Goal: Navigation & Orientation: Find specific page/section

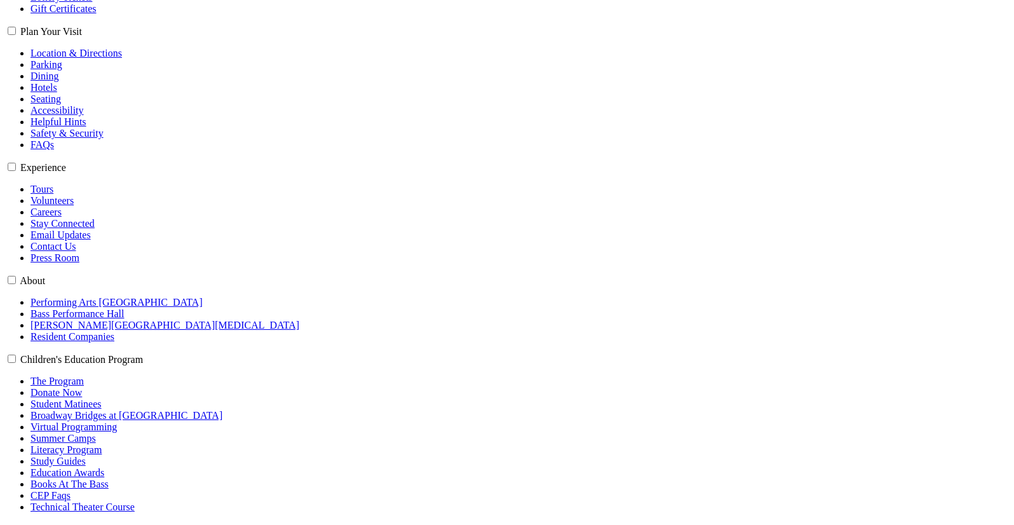
scroll to position [386, 0]
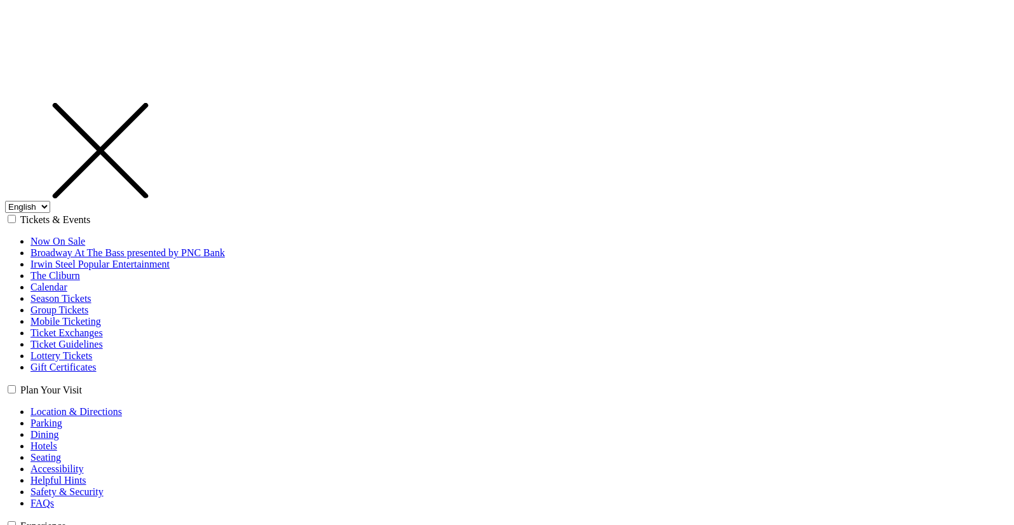
select select "1"
select select "TX"
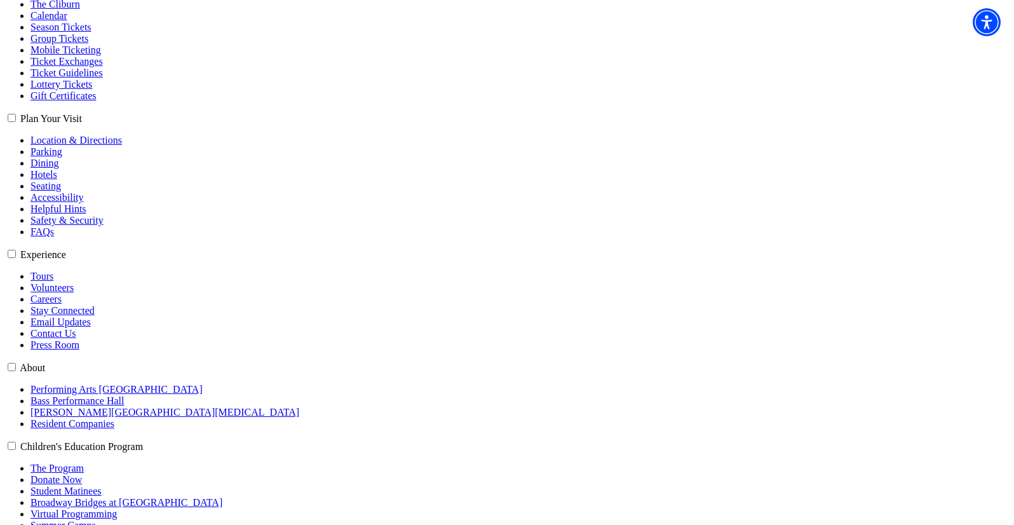
scroll to position [318, 0]
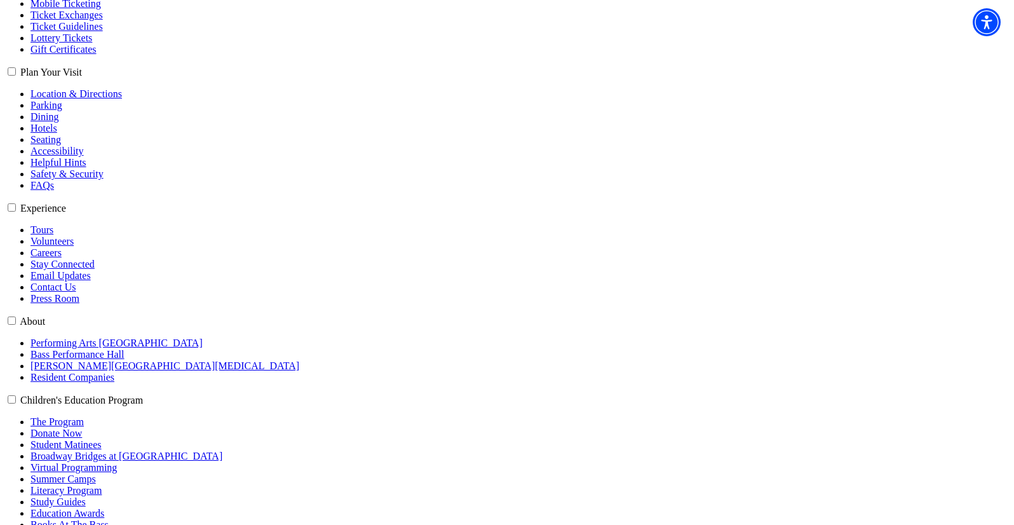
type input "cb@jixaw.com"
select select "32"
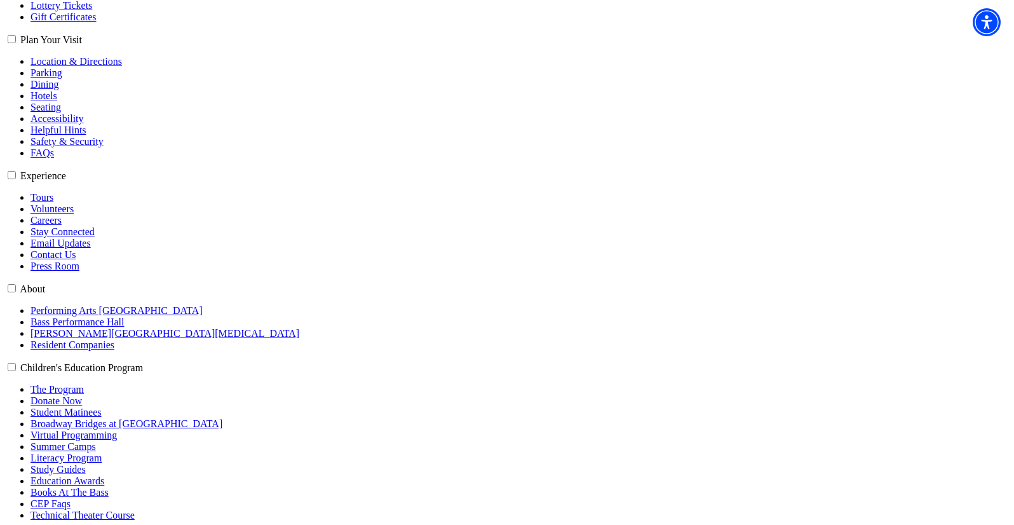
scroll to position [381, 0]
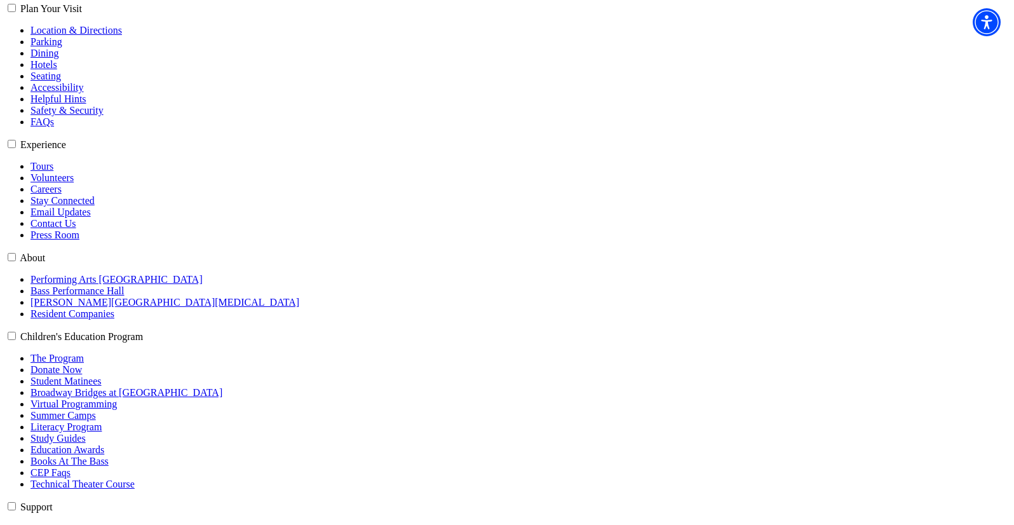
select select "BC"
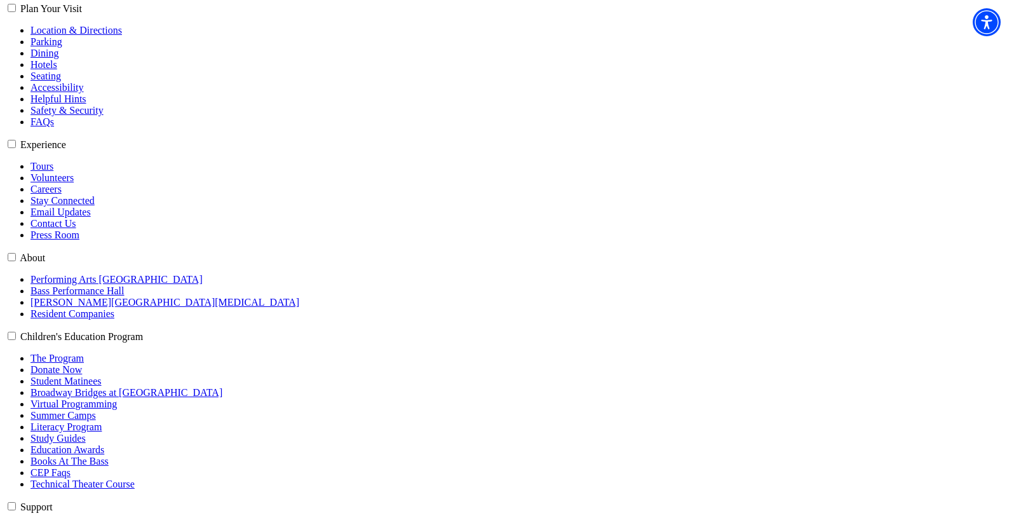
type input "10908"
drag, startPoint x: 572, startPoint y: 205, endPoint x: 523, endPoint y: 203, distance: 49.6
drag, startPoint x: 885, startPoint y: 1, endPoint x: 812, endPoint y: 84, distance: 111.1
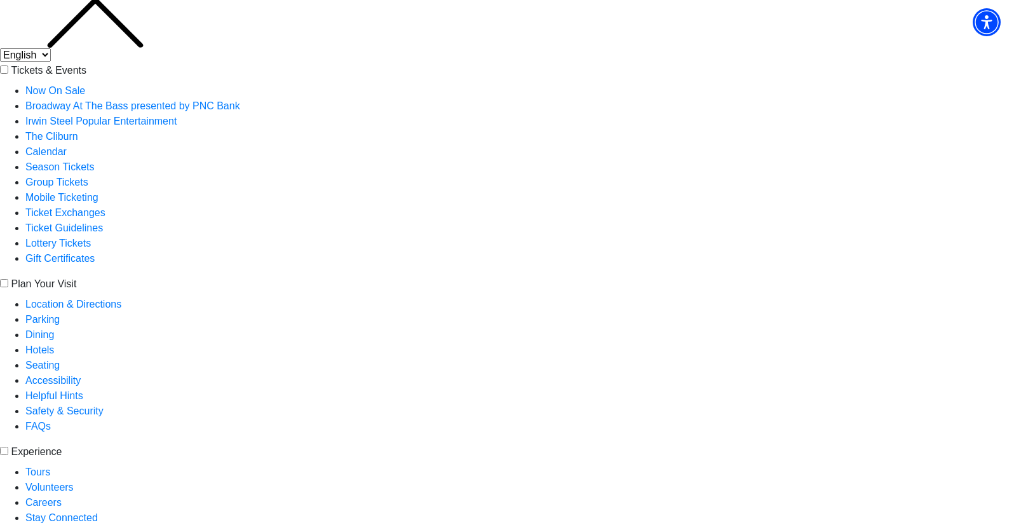
scroll to position [191, 0]
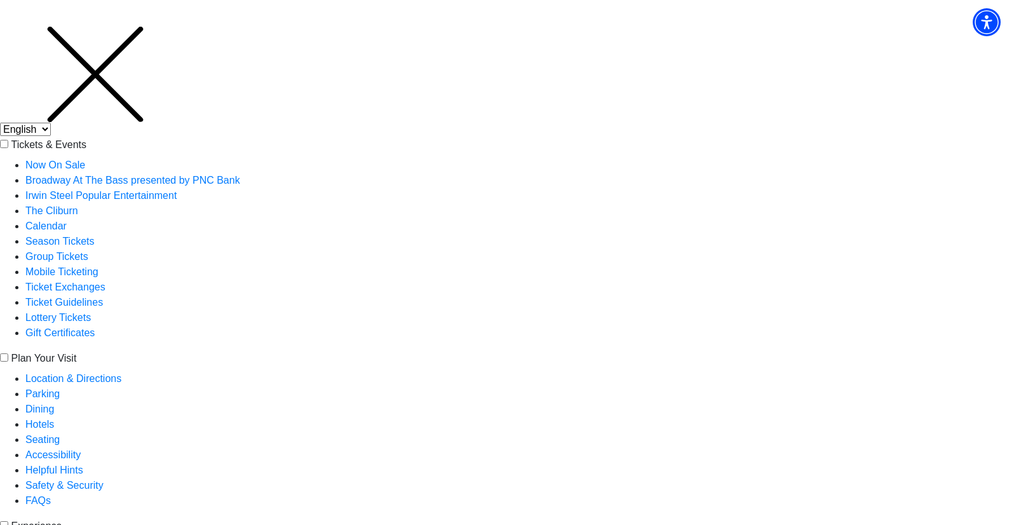
scroll to position [64, 0]
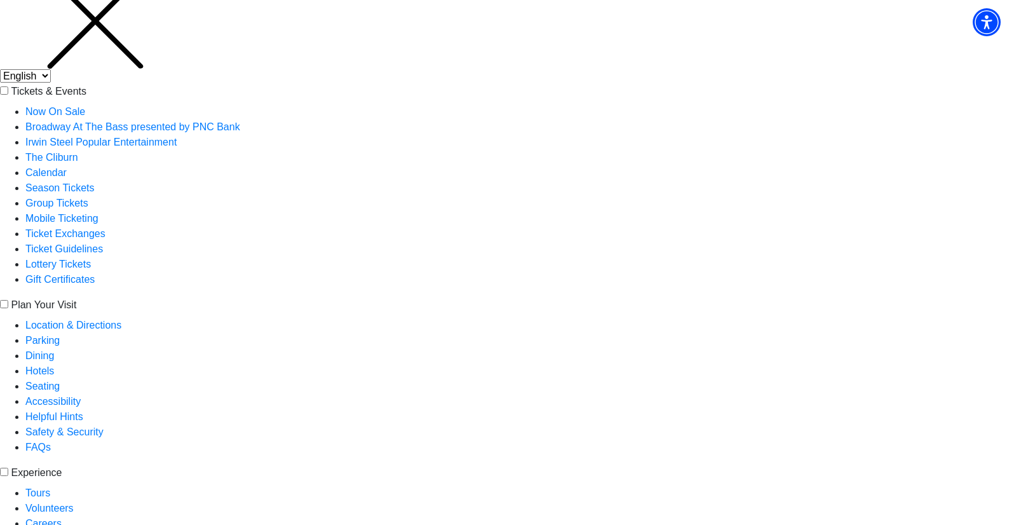
scroll to position [127, 0]
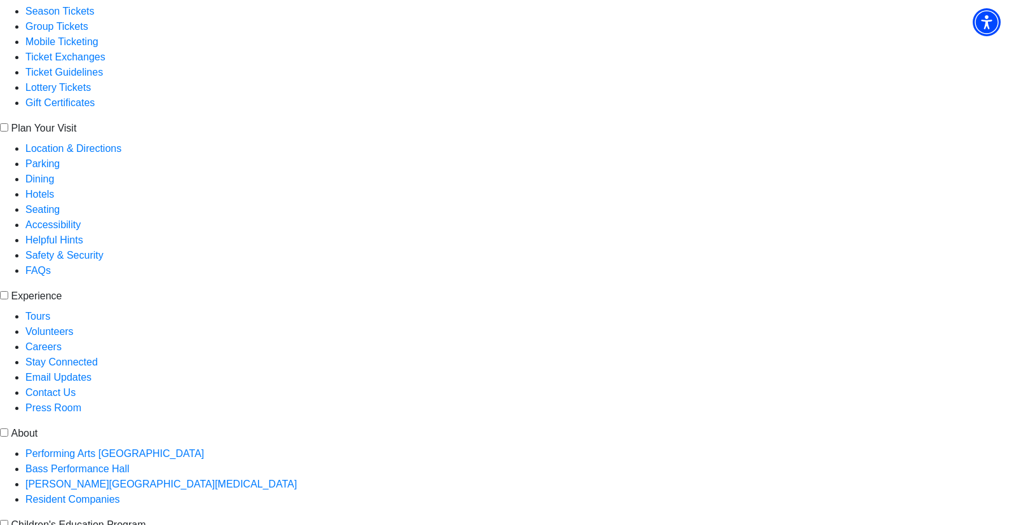
scroll to position [191, 0]
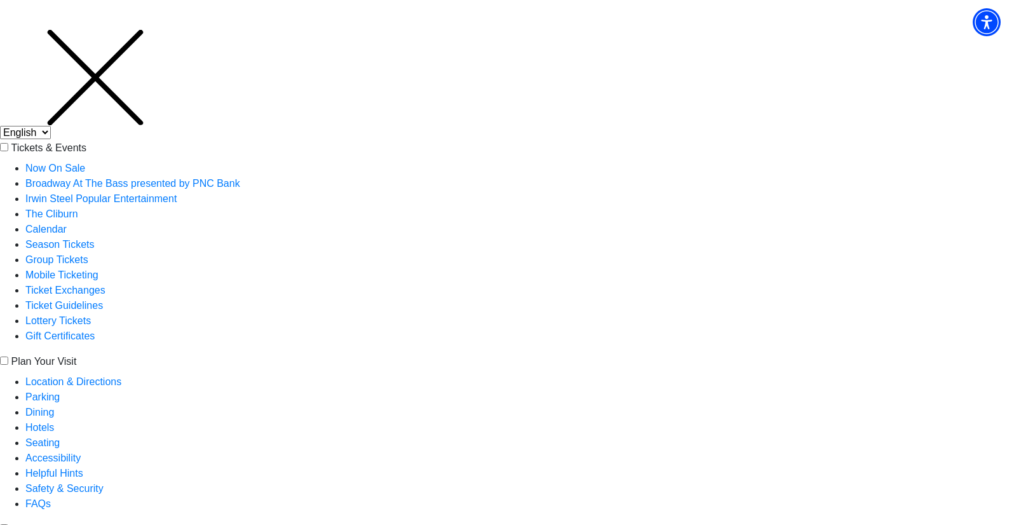
scroll to position [64, 0]
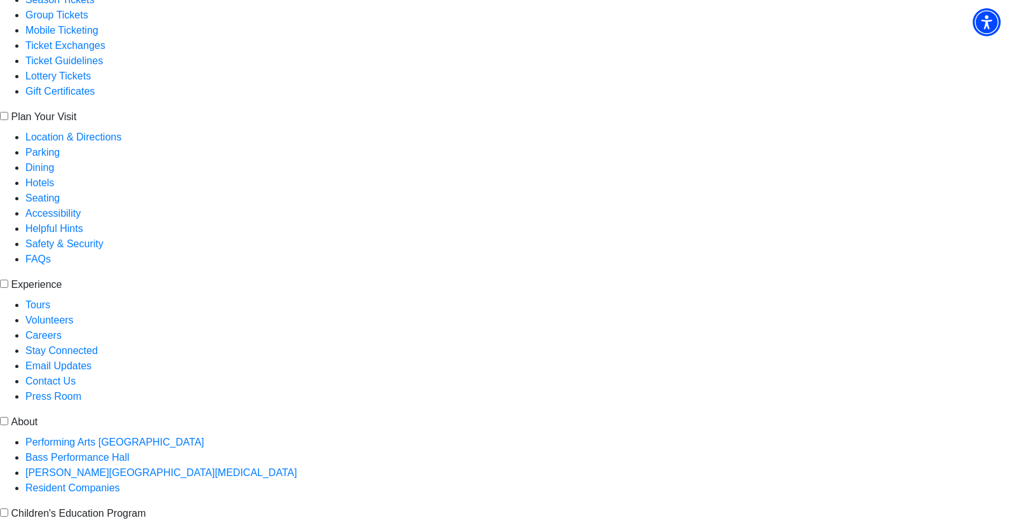
scroll to position [191, 0]
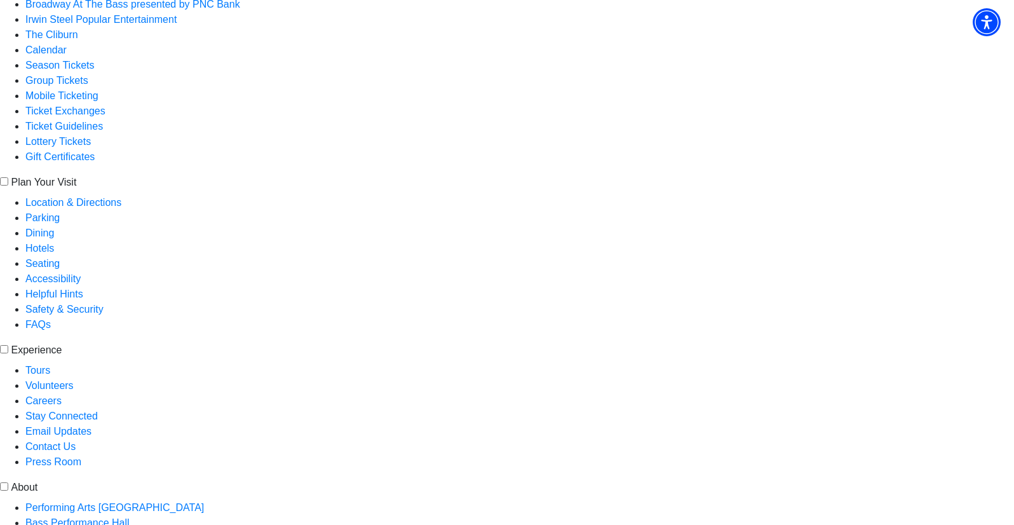
scroll to position [127, 0]
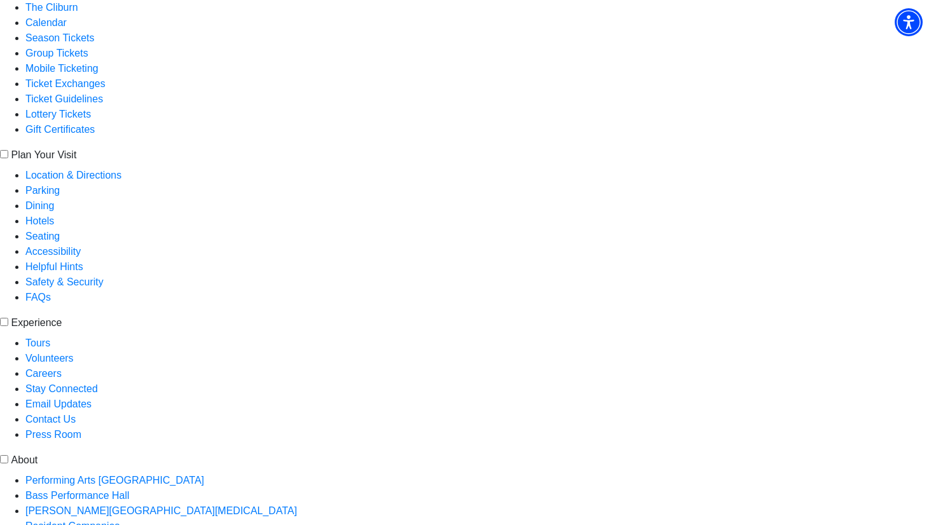
scroll to position [257, 0]
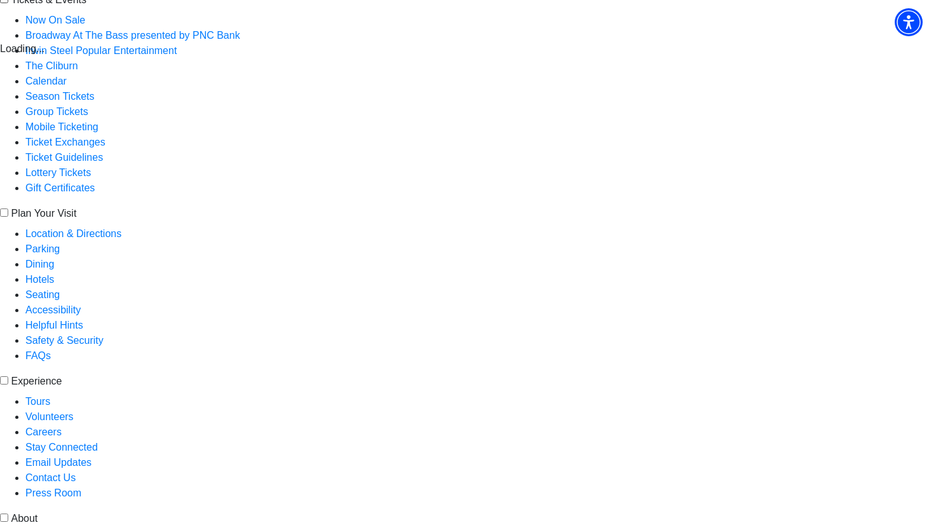
scroll to position [193, 0]
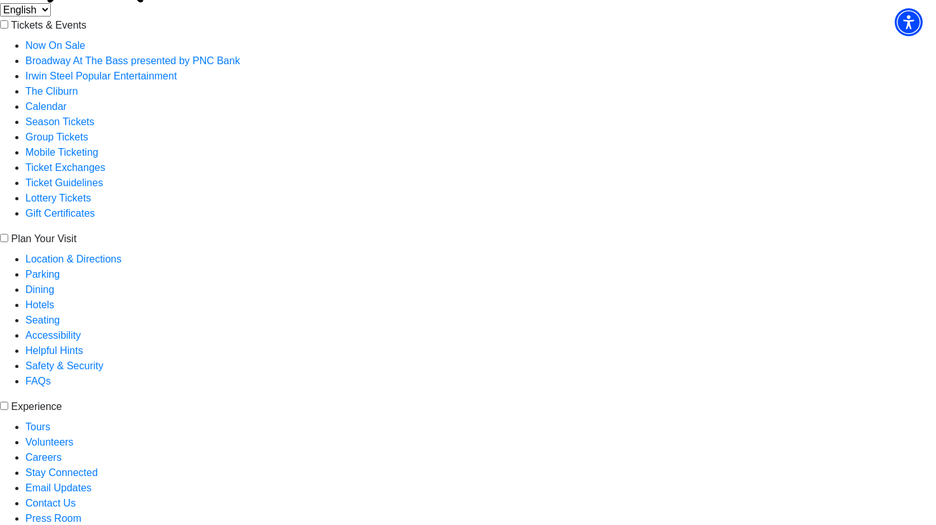
scroll to position [191, 0]
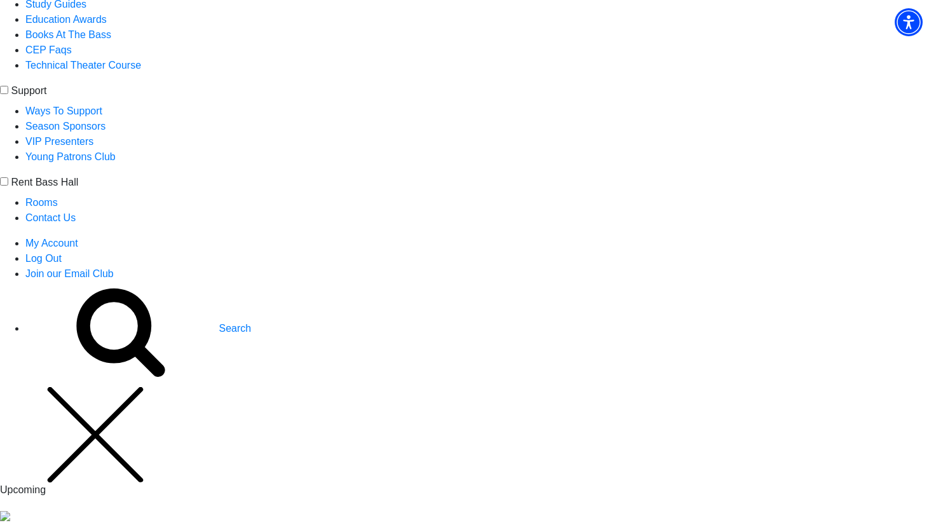
scroll to position [1080, 0]
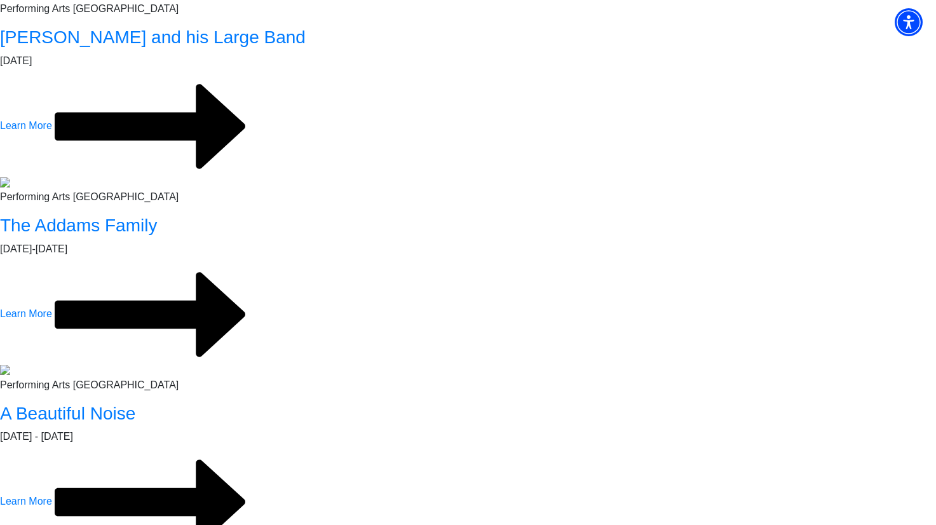
scroll to position [2223, 0]
